Goal: Task Accomplishment & Management: Manage account settings

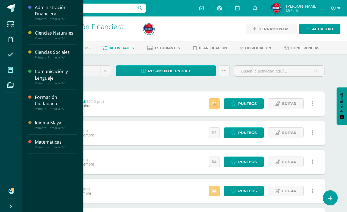
click at [7, 67] on span at bounding box center [10, 70] width 12 height 12
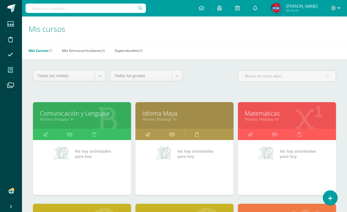
click at [105, 114] on link "Comunicación y Lenguaje" at bounding box center [82, 113] width 84 height 9
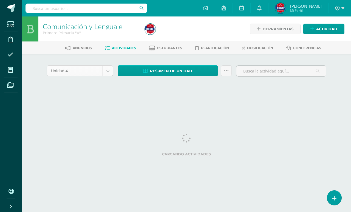
click at [108, 72] on body "Estudiantes Disciplina Asistencia Mis cursos Archivos Soporte Ayuda Reportar un…" at bounding box center [175, 51] width 351 height 102
select select "Unidad 3"
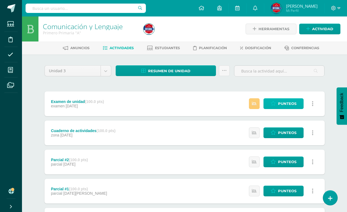
click at [288, 100] on span "Punteos" at bounding box center [287, 104] width 18 height 10
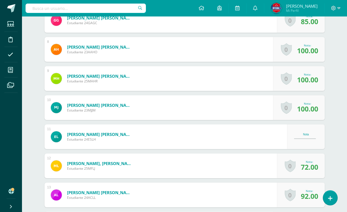
scroll to position [357, 0]
click at [310, 136] on div "Nota" at bounding box center [306, 136] width 24 height 7
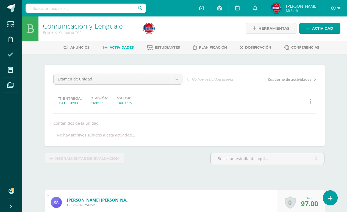
scroll to position [0, 0]
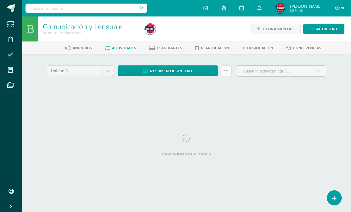
click at [227, 74] on link at bounding box center [226, 70] width 11 height 11
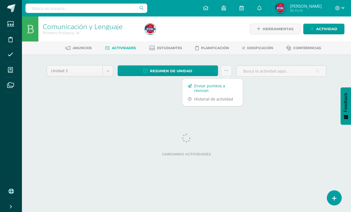
click at [211, 88] on link "Enviar punteos a revision" at bounding box center [213, 88] width 60 height 13
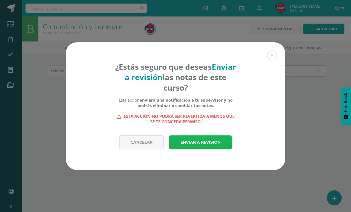
click at [208, 137] on link "Enviar a revisión" at bounding box center [200, 142] width 63 height 14
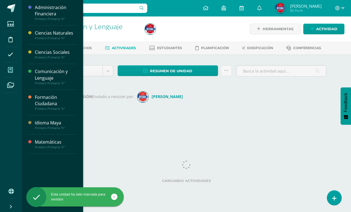
click at [10, 66] on span at bounding box center [10, 70] width 12 height 12
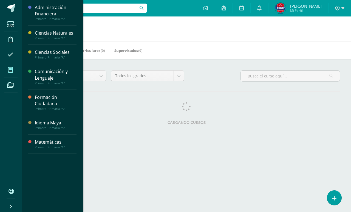
click at [219, 37] on h1 "Mis cursos" at bounding box center [187, 28] width 316 height 25
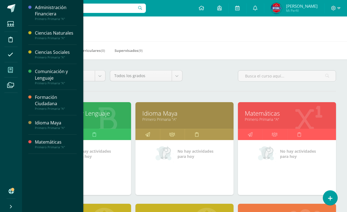
click at [166, 115] on link "Idioma Maya" at bounding box center [184, 113] width 84 height 9
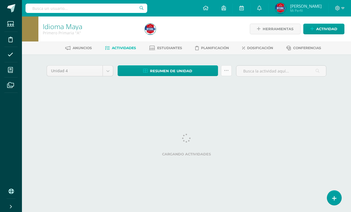
click at [228, 74] on link at bounding box center [226, 70] width 11 height 11
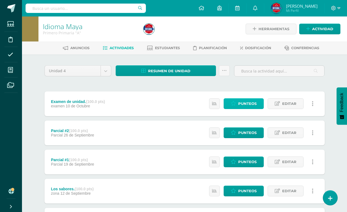
click at [230, 100] on link "Punteos" at bounding box center [243, 103] width 40 height 11
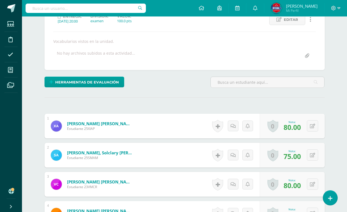
scroll to position [27, 0]
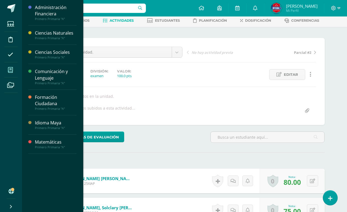
click at [9, 69] on icon at bounding box center [10, 69] width 5 height 5
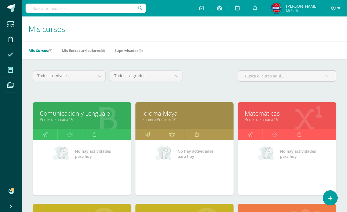
click at [264, 119] on link "Primero Primaria "A"" at bounding box center [287, 119] width 84 height 5
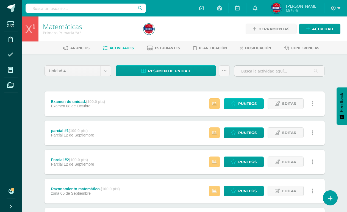
click at [252, 104] on span "Punteos" at bounding box center [247, 104] width 18 height 10
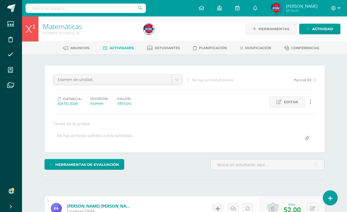
click at [119, 47] on span "Actividades" at bounding box center [122, 48] width 24 height 4
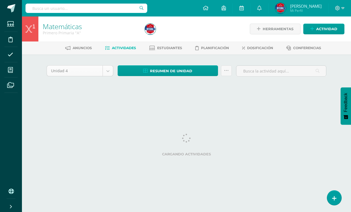
click at [109, 73] on body "Estudiantes Disciplina Asistencia Mis cursos Archivos Soporte Ayuda Reportar un…" at bounding box center [175, 51] width 351 height 102
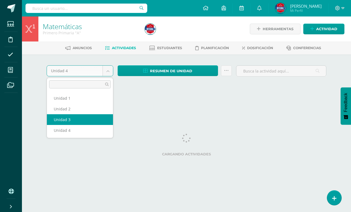
select select "Unidad 3"
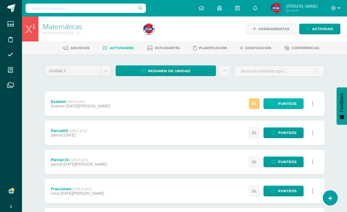
click at [292, 102] on span "Punteos" at bounding box center [287, 104] width 18 height 10
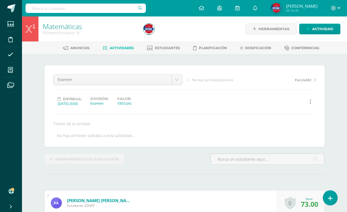
click at [115, 47] on span "Actividades" at bounding box center [122, 48] width 24 height 4
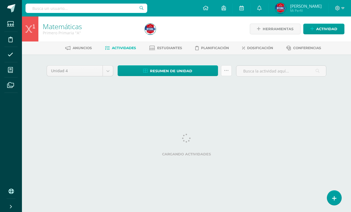
click at [226, 71] on icon at bounding box center [226, 70] width 5 height 5
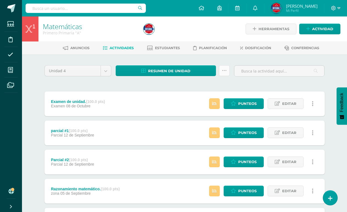
click at [227, 72] on link at bounding box center [224, 70] width 11 height 11
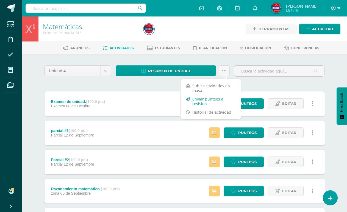
click at [198, 102] on link "Enviar punteos a revision" at bounding box center [210, 101] width 60 height 13
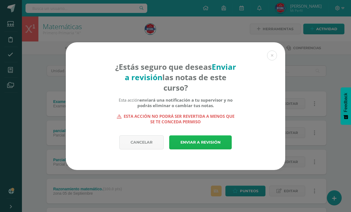
click at [201, 142] on link "Enviar a revisión" at bounding box center [200, 142] width 63 height 14
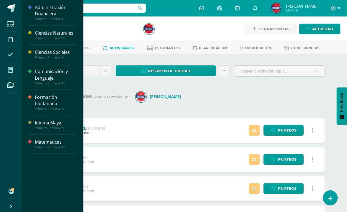
click at [11, 73] on span at bounding box center [10, 70] width 12 height 12
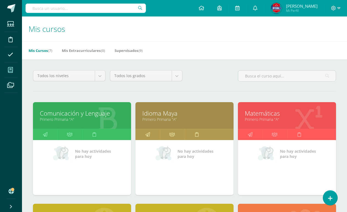
click at [174, 115] on link "Idioma Maya" at bounding box center [184, 113] width 84 height 9
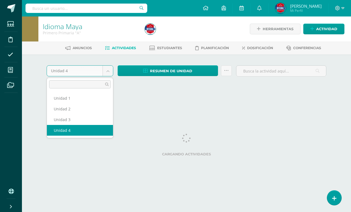
click at [108, 73] on body "Estudiantes Disciplina Asistencia Mis cursos Archivos Soporte Ayuda Reportar un…" at bounding box center [175, 51] width 351 height 102
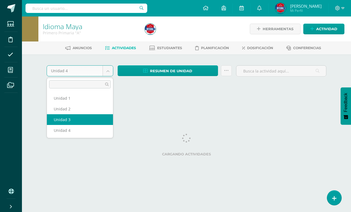
click at [77, 102] on html "Estudiantes Disciplina Asistencia Mis cursos Archivos Soporte Ayuda Reportar un…" at bounding box center [175, 51] width 351 height 102
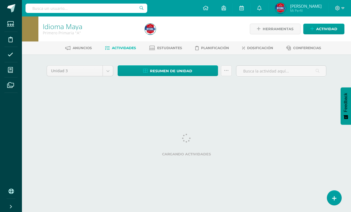
select select "Unidad 3"
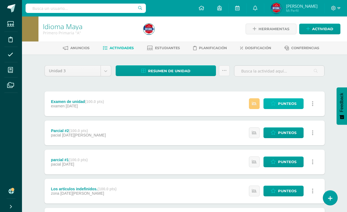
click at [274, 102] on icon at bounding box center [272, 103] width 5 height 5
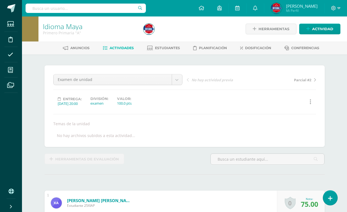
click at [116, 47] on span "Actividades" at bounding box center [122, 48] width 24 height 4
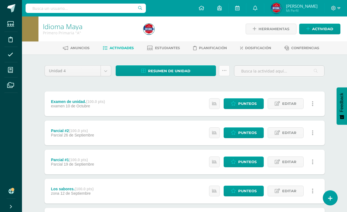
click at [226, 71] on icon at bounding box center [224, 70] width 5 height 5
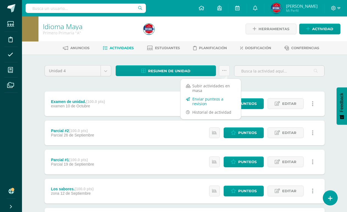
click at [207, 100] on link "Enviar punteos a revision" at bounding box center [210, 101] width 60 height 13
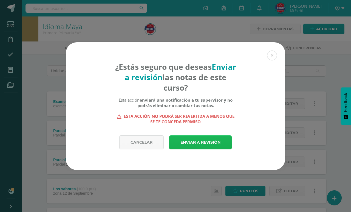
click at [204, 139] on link "Enviar a revisión" at bounding box center [200, 142] width 63 height 14
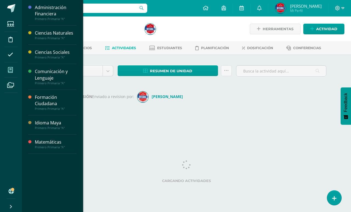
click at [7, 69] on span at bounding box center [10, 70] width 12 height 12
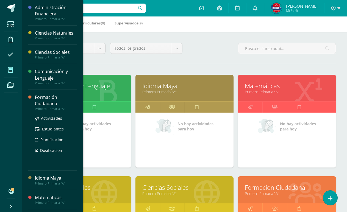
scroll to position [55, 0]
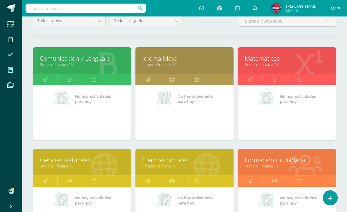
click at [82, 164] on link "Ciencias Naturales" at bounding box center [82, 160] width 84 height 9
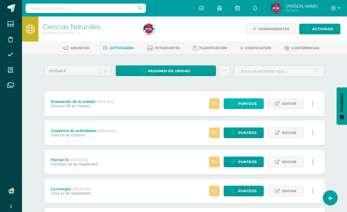
click at [244, 103] on span "Punteos" at bounding box center [247, 104] width 18 height 10
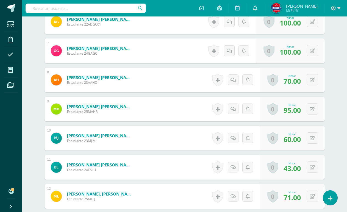
scroll to position [330, 0]
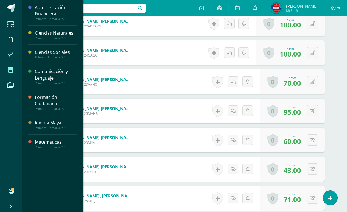
click at [5, 67] on span at bounding box center [10, 70] width 12 height 12
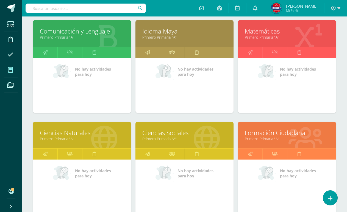
scroll to position [82, 0]
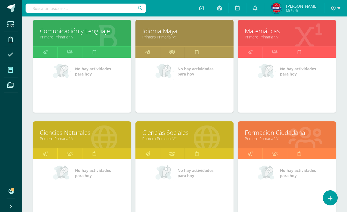
click at [185, 134] on link "Ciencias Sociales" at bounding box center [184, 132] width 84 height 9
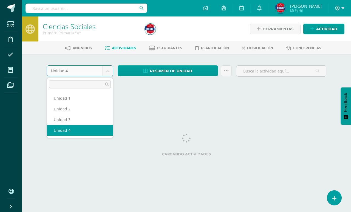
click at [105, 70] on body "Estudiantes Disciplina Asistencia Mis cursos Archivos Soporte Ayuda Reportar un…" at bounding box center [175, 51] width 351 height 102
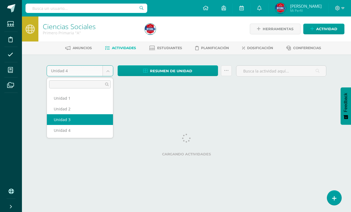
select select "Unidad 3"
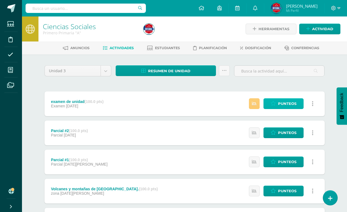
click at [291, 101] on span "Punteos" at bounding box center [287, 104] width 18 height 10
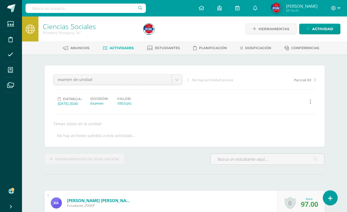
click at [106, 47] on link "Actividades" at bounding box center [118, 48] width 31 height 9
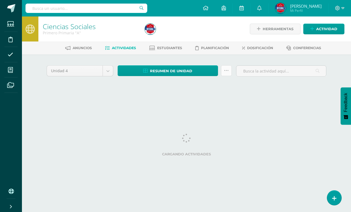
click at [228, 71] on icon at bounding box center [226, 70] width 5 height 5
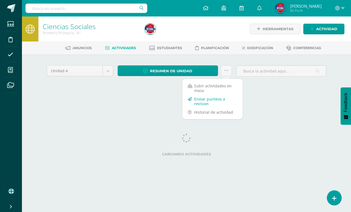
click at [205, 100] on link "Enviar punteos a revision" at bounding box center [213, 101] width 60 height 13
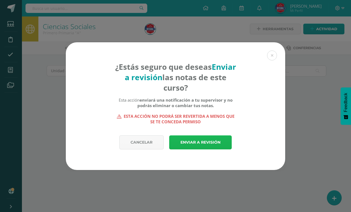
click at [200, 139] on link "Enviar a revisión" at bounding box center [200, 142] width 63 height 14
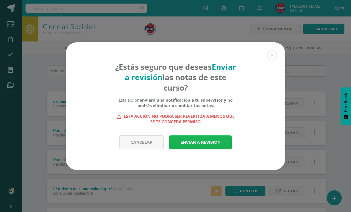
click at [200, 141] on link "Enviar a revisión" at bounding box center [200, 142] width 63 height 14
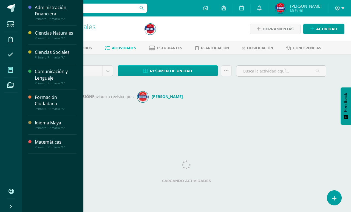
click at [9, 70] on icon at bounding box center [10, 69] width 5 height 5
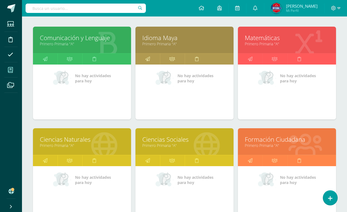
scroll to position [82, 0]
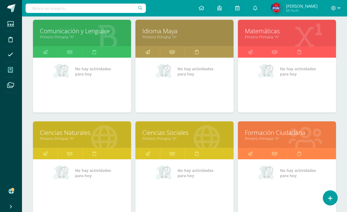
click at [59, 130] on link "Ciencias Naturales" at bounding box center [82, 132] width 84 height 9
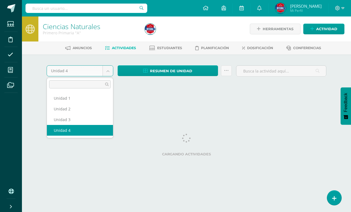
click at [110, 72] on body "Estudiantes Disciplina Asistencia Mis cursos Archivos Soporte Ayuda Reportar un…" at bounding box center [175, 51] width 351 height 102
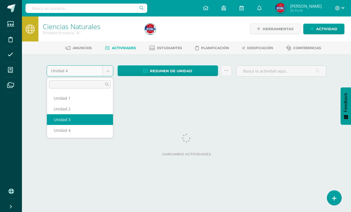
select select "Unidad 3"
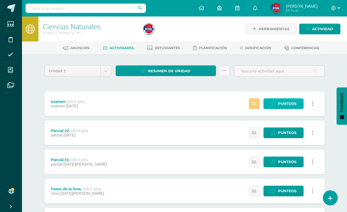
click at [283, 106] on span "Punteos" at bounding box center [287, 104] width 18 height 10
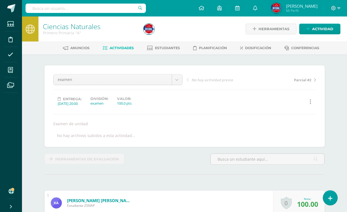
click at [126, 49] on span "Actividades" at bounding box center [122, 48] width 24 height 4
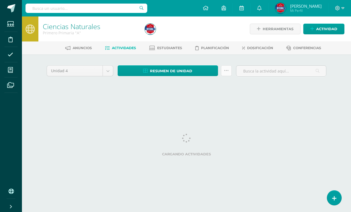
click at [226, 73] on icon at bounding box center [226, 70] width 5 height 5
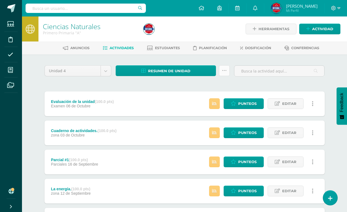
click at [222, 73] on link at bounding box center [224, 70] width 11 height 11
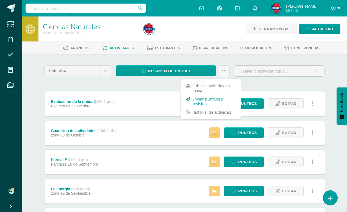
click at [200, 102] on link "Enviar punteos a revision" at bounding box center [210, 101] width 60 height 13
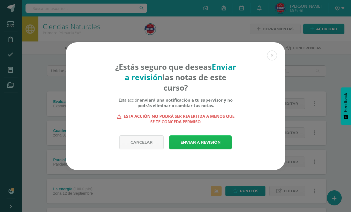
click at [197, 144] on link "Enviar a revisión" at bounding box center [200, 142] width 63 height 14
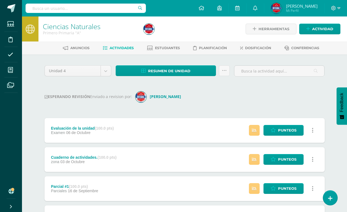
click at [114, 47] on span "Actividades" at bounding box center [122, 48] width 24 height 4
click at [9, 81] on span at bounding box center [10, 85] width 12 height 12
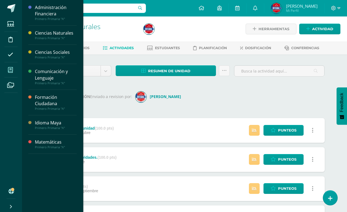
click at [11, 71] on icon at bounding box center [10, 69] width 5 height 5
click at [12, 71] on icon at bounding box center [10, 69] width 5 height 5
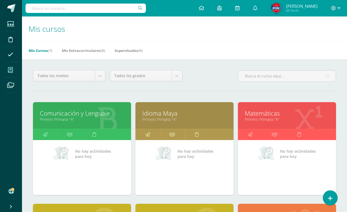
scroll to position [82, 0]
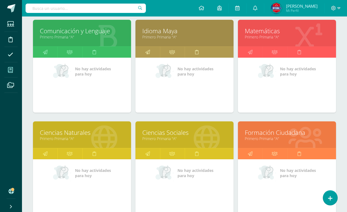
click at [273, 131] on link "Formación Ciudadana" at bounding box center [287, 132] width 84 height 9
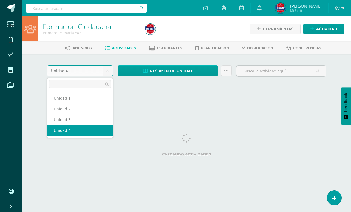
click at [103, 71] on body "Estudiantes Disciplina Asistencia Mis cursos Archivos Soporte Ayuda Reportar un…" at bounding box center [175, 51] width 351 height 102
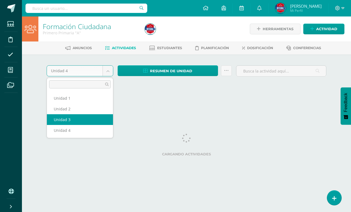
select select "Unidad 3"
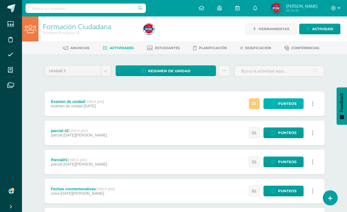
click at [284, 105] on span "Punteos" at bounding box center [287, 104] width 18 height 10
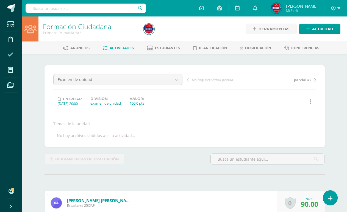
scroll to position [0, 0]
click at [118, 48] on span "Actividades" at bounding box center [122, 48] width 24 height 4
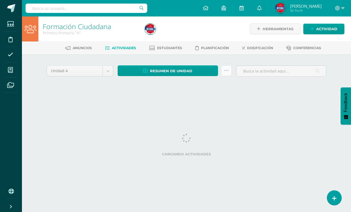
click at [225, 70] on icon at bounding box center [226, 70] width 5 height 5
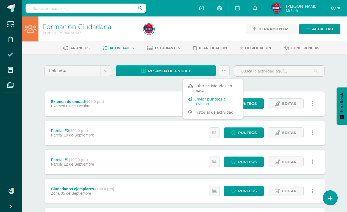
click at [214, 98] on link "Enviar punteos a revision" at bounding box center [213, 101] width 60 height 13
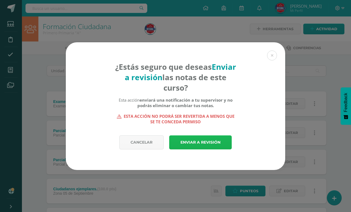
click at [206, 141] on link "Enviar a revisión" at bounding box center [200, 142] width 63 height 14
